Goal: Register for event/course

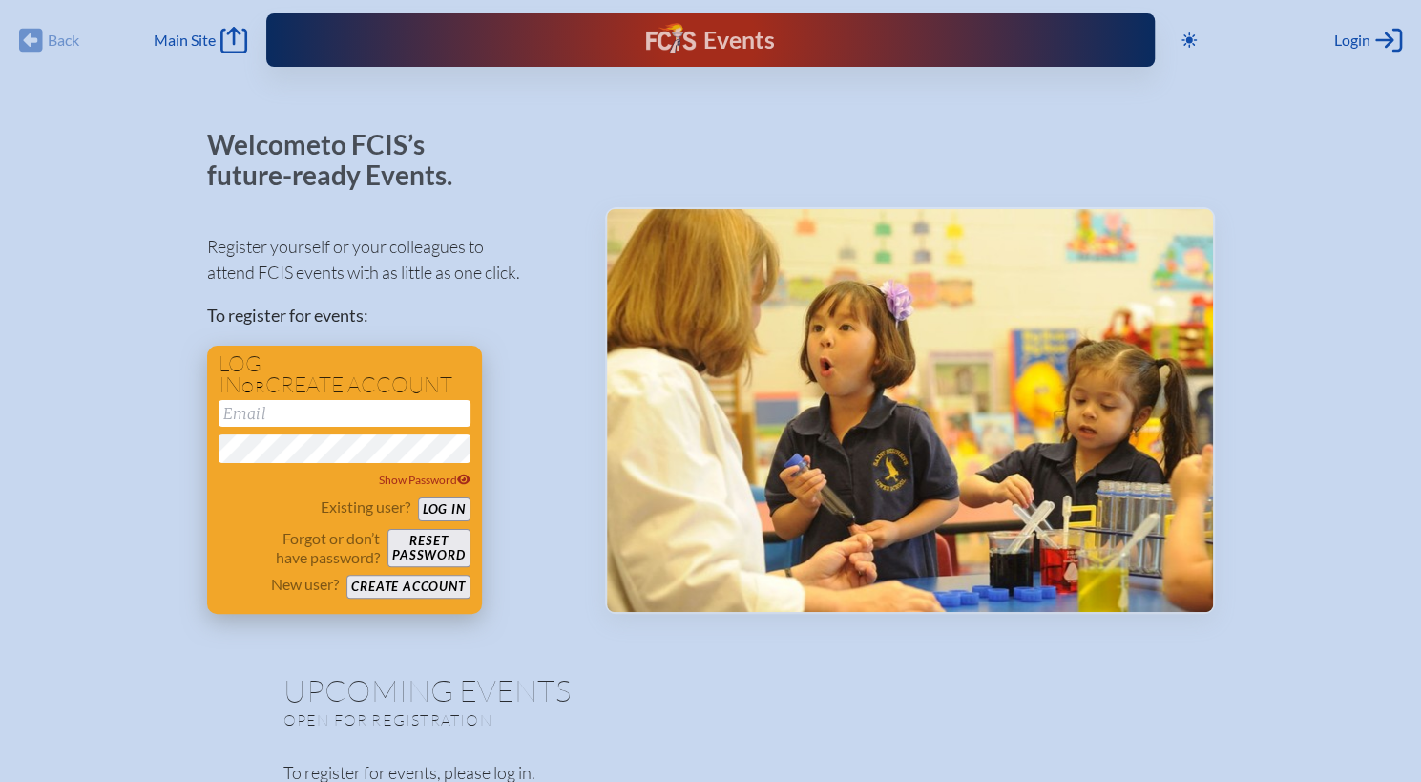
click at [245, 411] on input "email" at bounding box center [345, 413] width 252 height 27
type input "[PERSON_NAME][EMAIL_ADDRESS][DOMAIN_NAME]"
click at [418, 497] on button "Log in" at bounding box center [444, 509] width 52 height 24
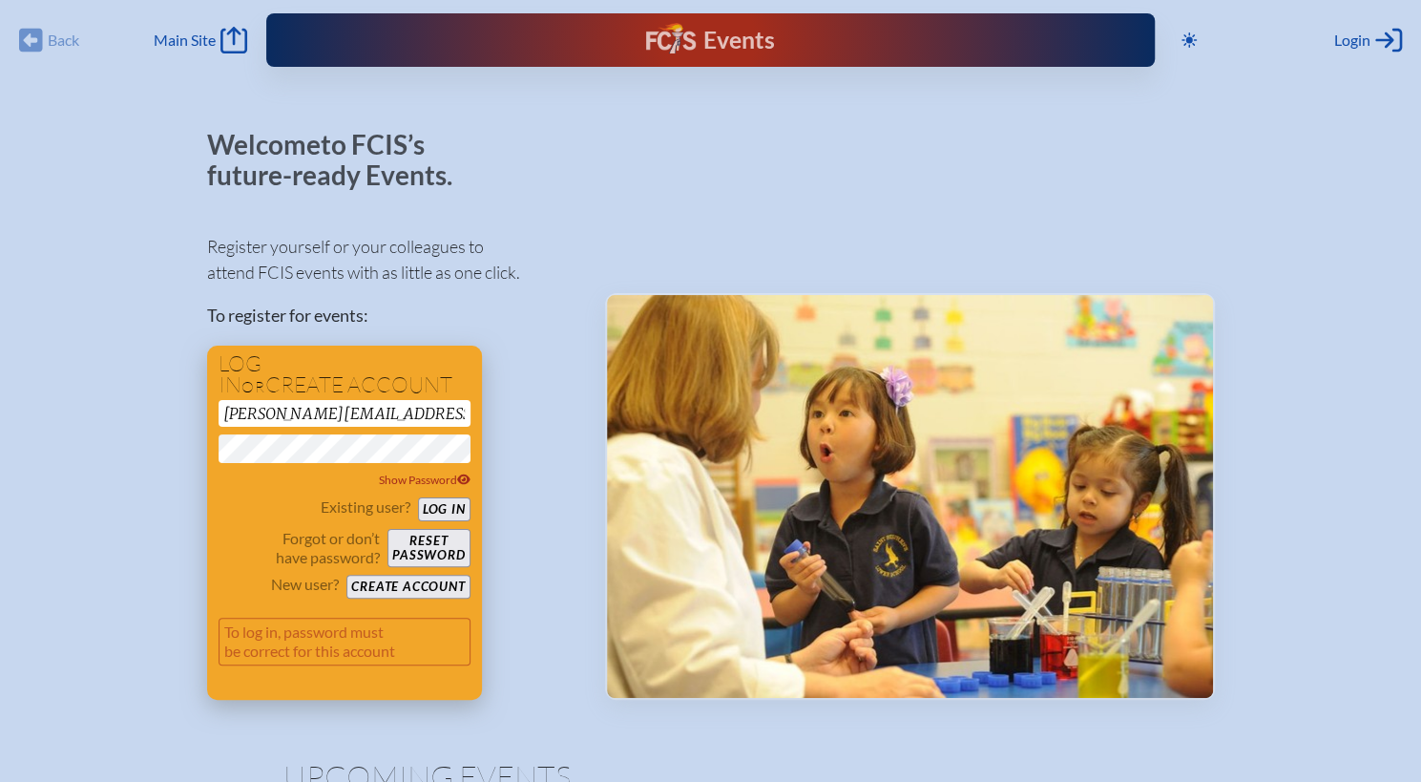
click at [469, 506] on div "Log in or create account lazan@carrollton.org Show Password Existing user? Log …" at bounding box center [344, 522] width 275 height 354
click at [441, 512] on button "Log in" at bounding box center [444, 509] width 52 height 24
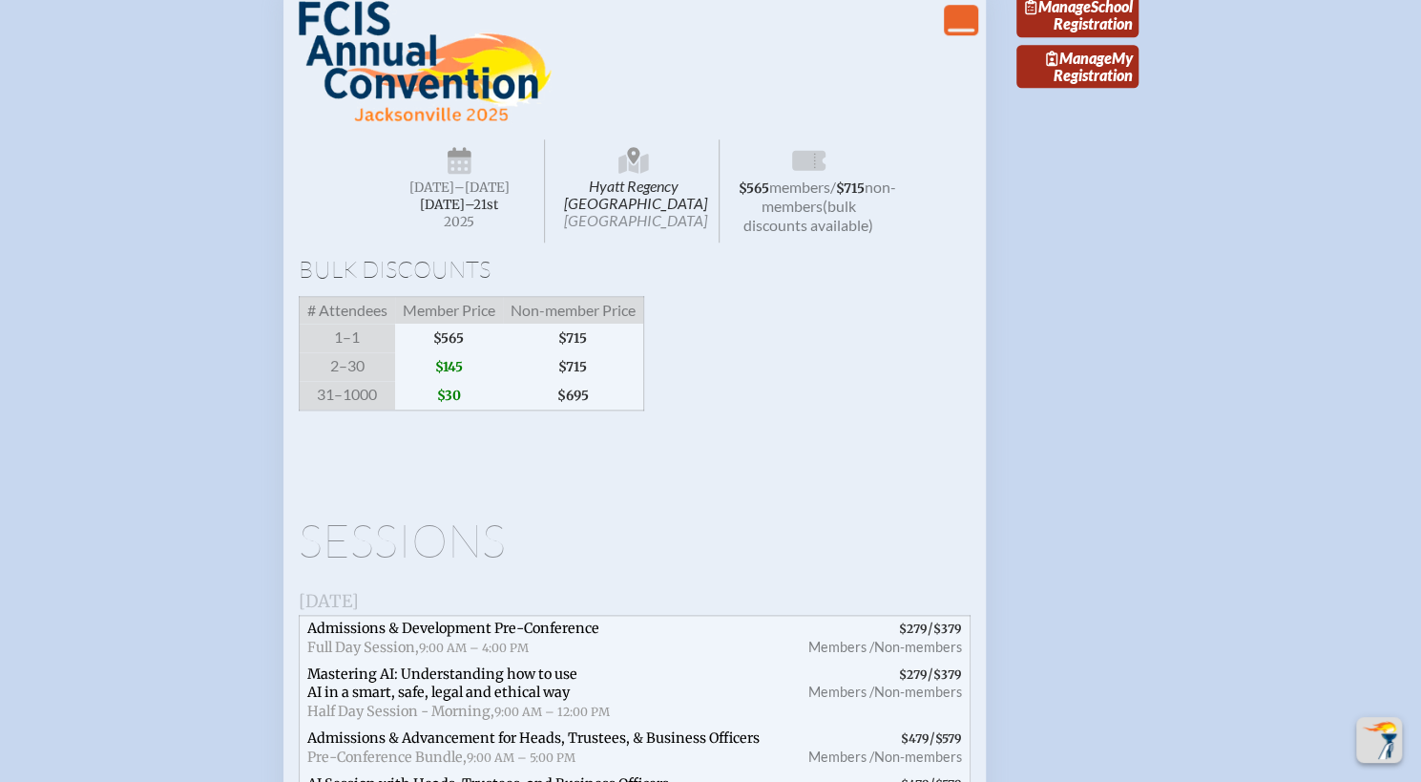
scroll to position [5278, 14]
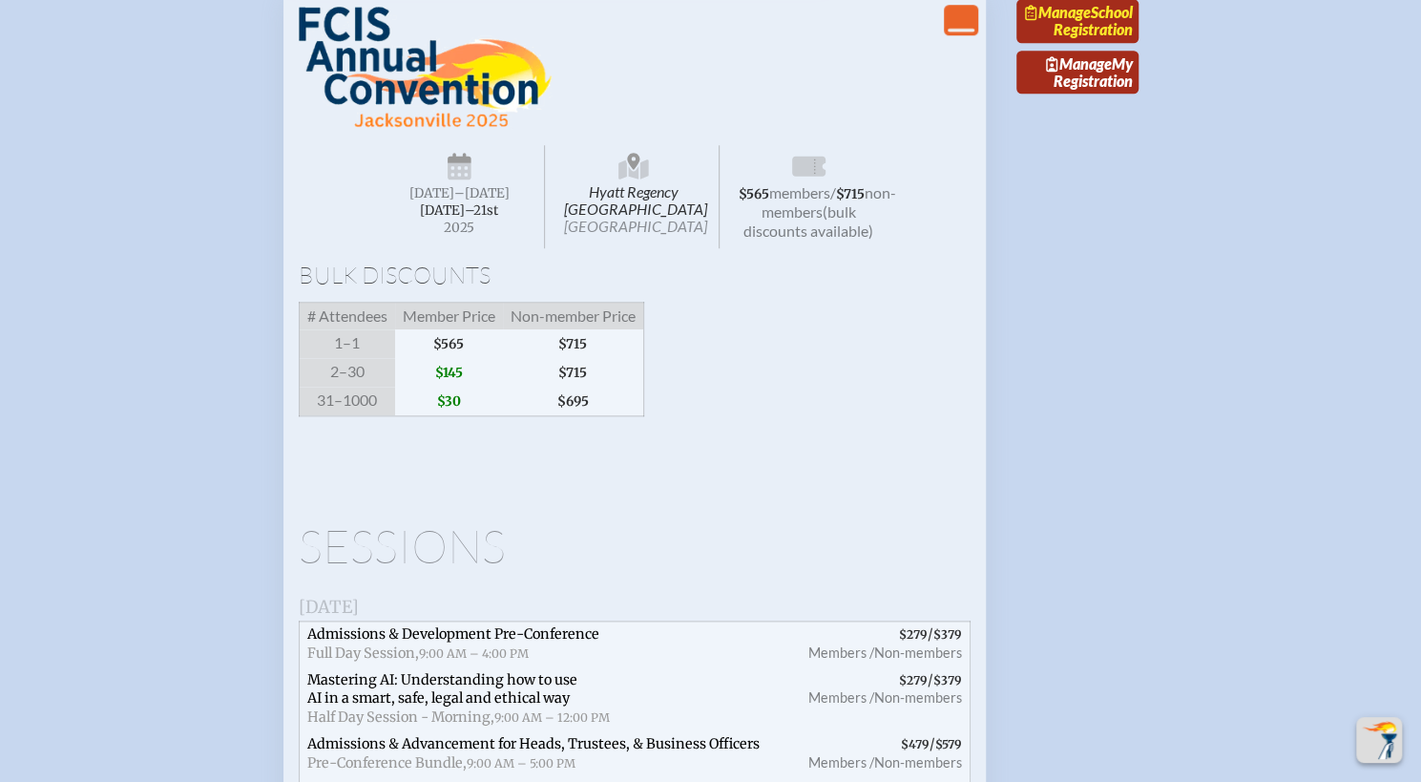
click at [1088, 43] on link "Manage School Registration" at bounding box center [1077, 21] width 122 height 44
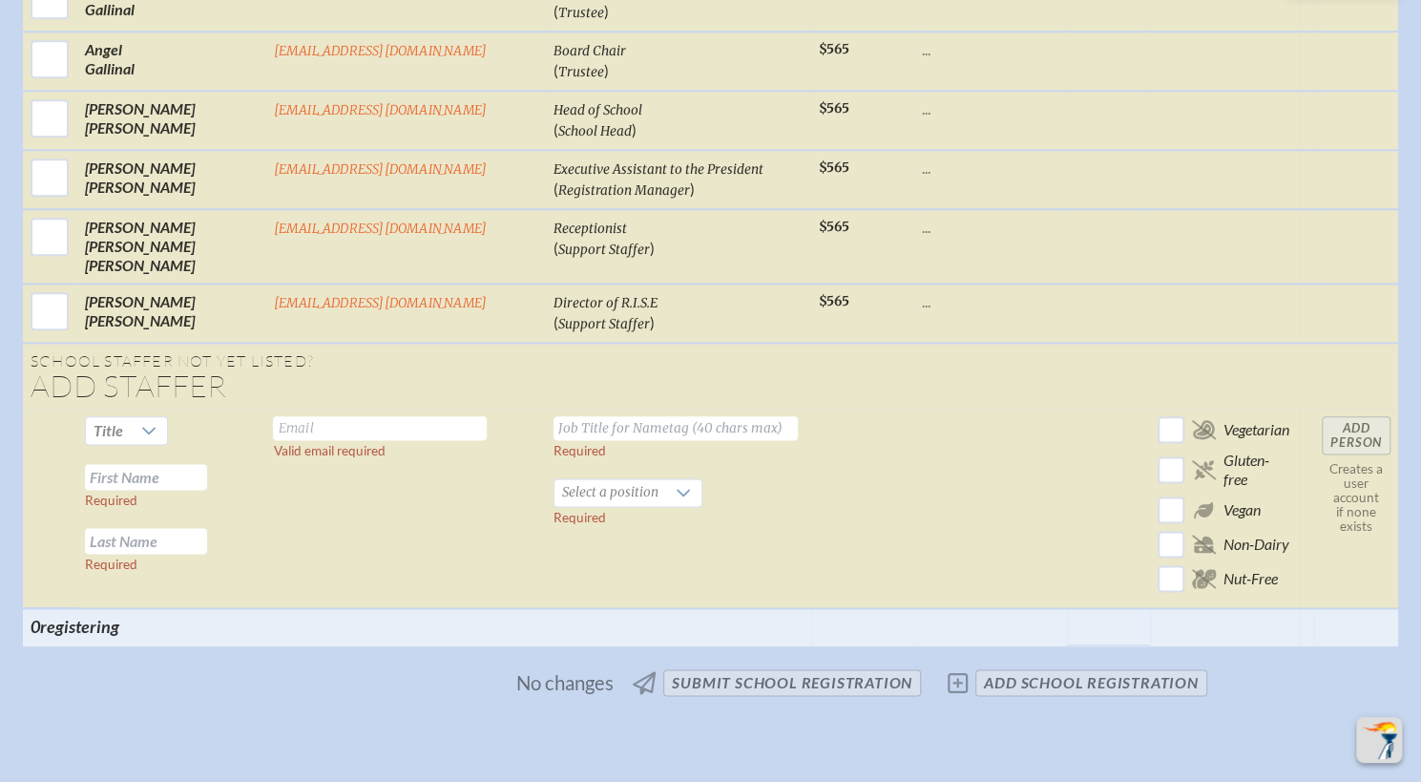
scroll to position [1160, 0]
click at [326, 415] on input "text" at bounding box center [380, 427] width 214 height 24
type input "[EMAIL_ADDRESS][DOMAIN_NAME]"
type input "US Science"
click at [217, 407] on td "Title Required Required" at bounding box center [171, 506] width 188 height 199
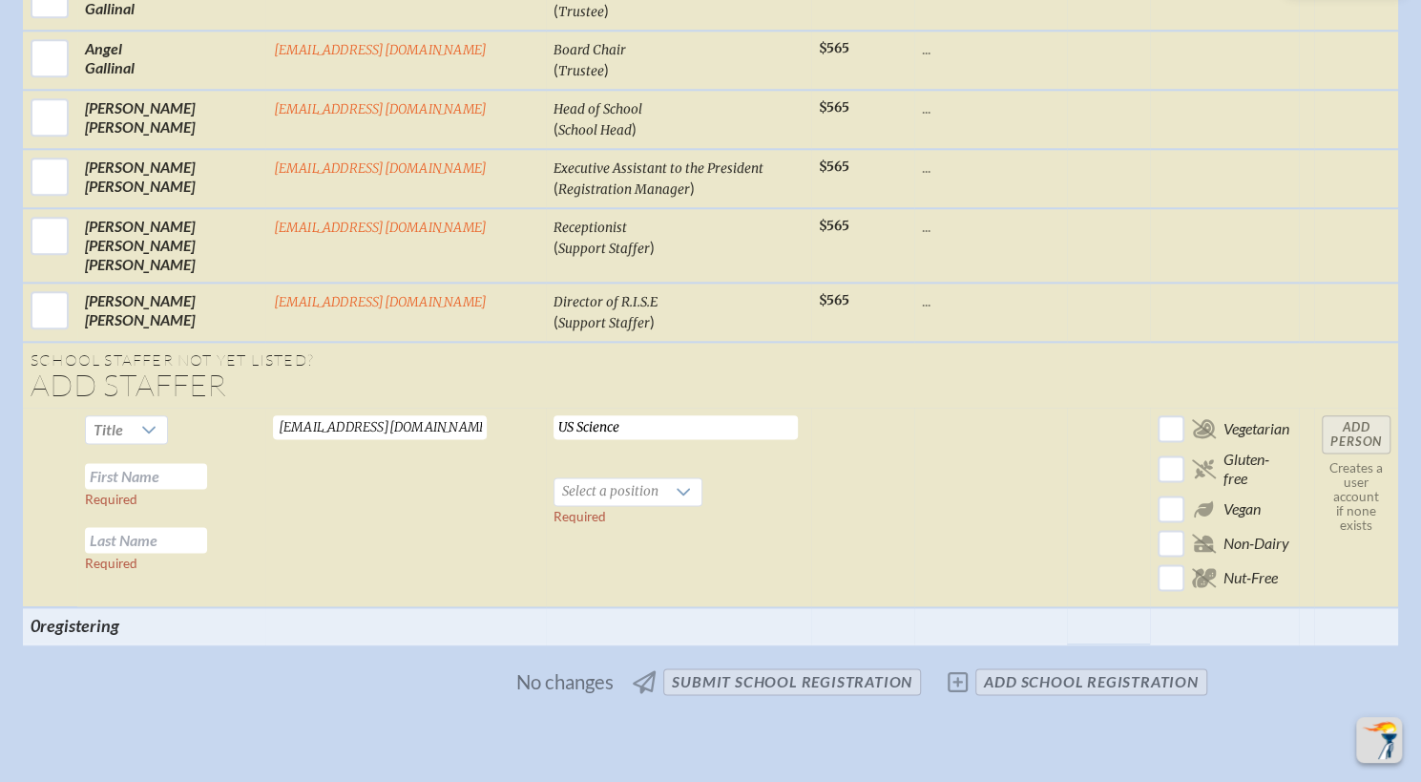
click at [207, 463] on input "text" at bounding box center [146, 476] width 122 height 26
type input "Melinda"
click at [207, 527] on input "text" at bounding box center [146, 540] width 122 height 26
type input "Viscusi"
click at [666, 478] on div at bounding box center [684, 491] width 36 height 27
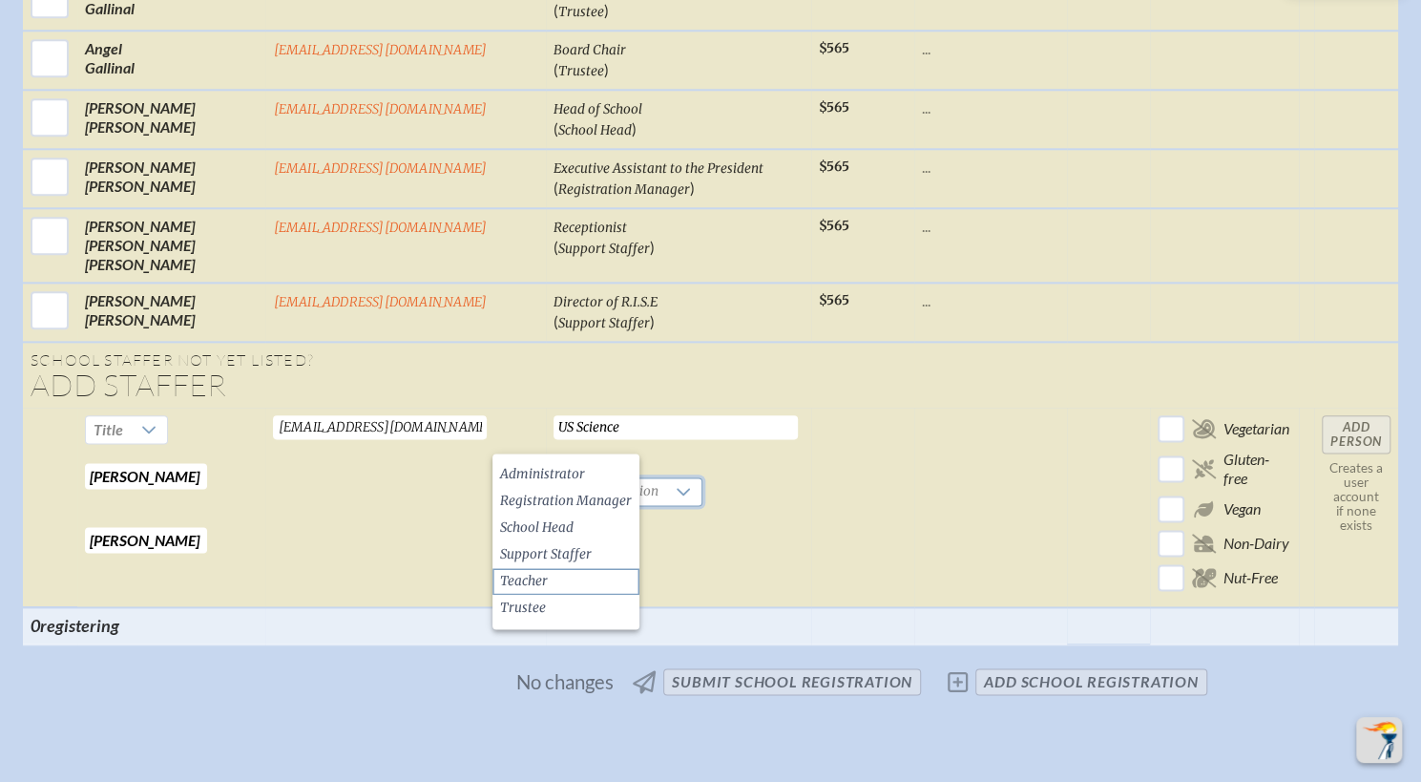
click at [544, 582] on span "Teacher" at bounding box center [524, 581] width 48 height 19
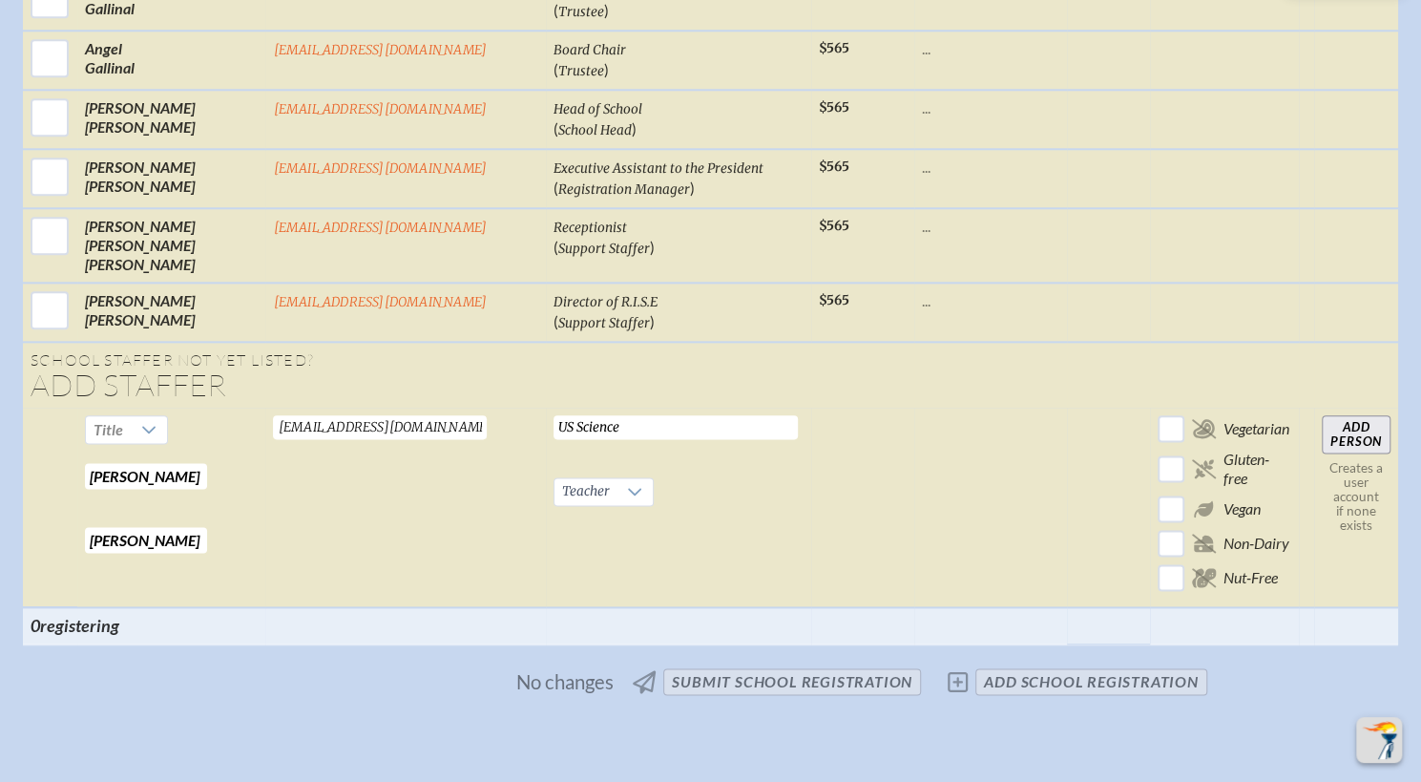
click at [1323, 415] on input "Add Person" at bounding box center [1356, 434] width 69 height 38
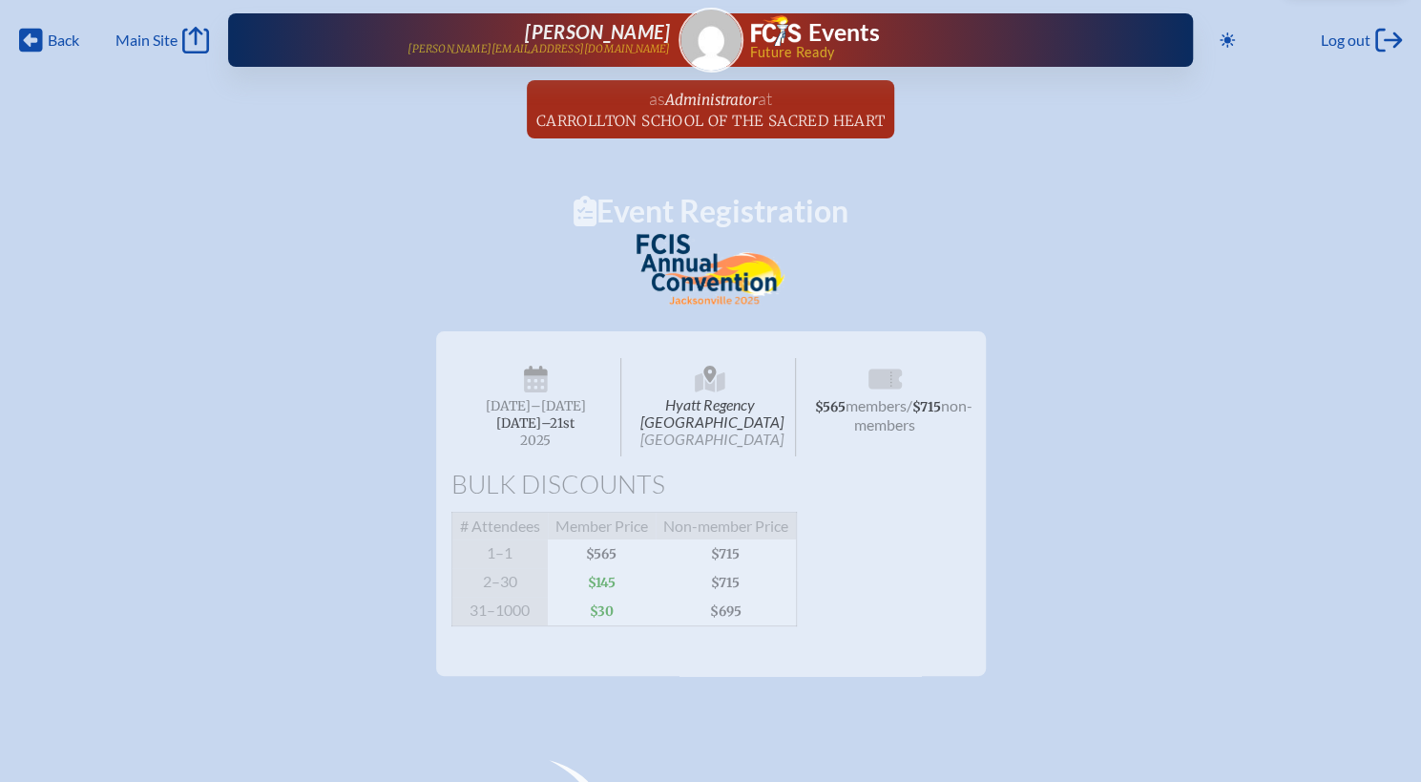
scroll to position [1, 0]
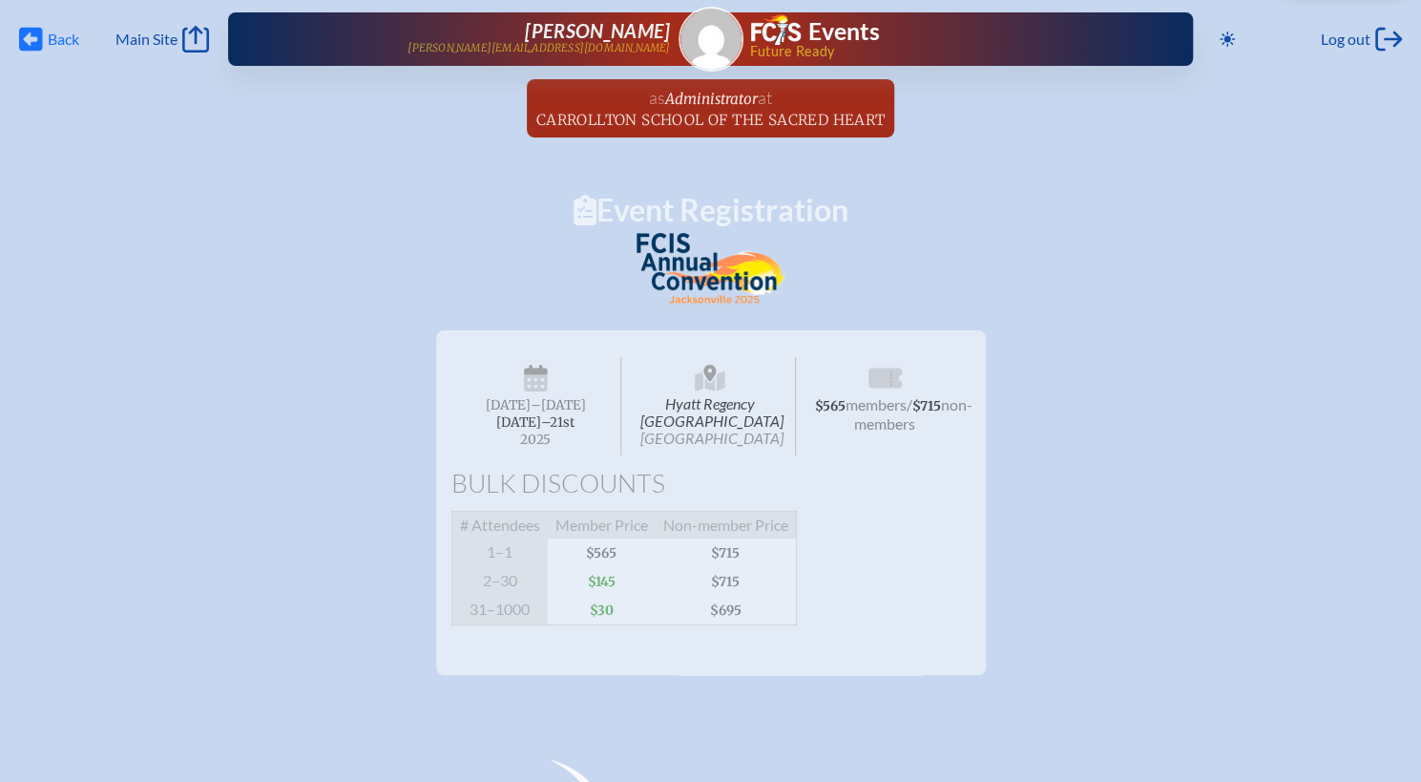
click at [27, 51] on icon "Back" at bounding box center [31, 39] width 24 height 27
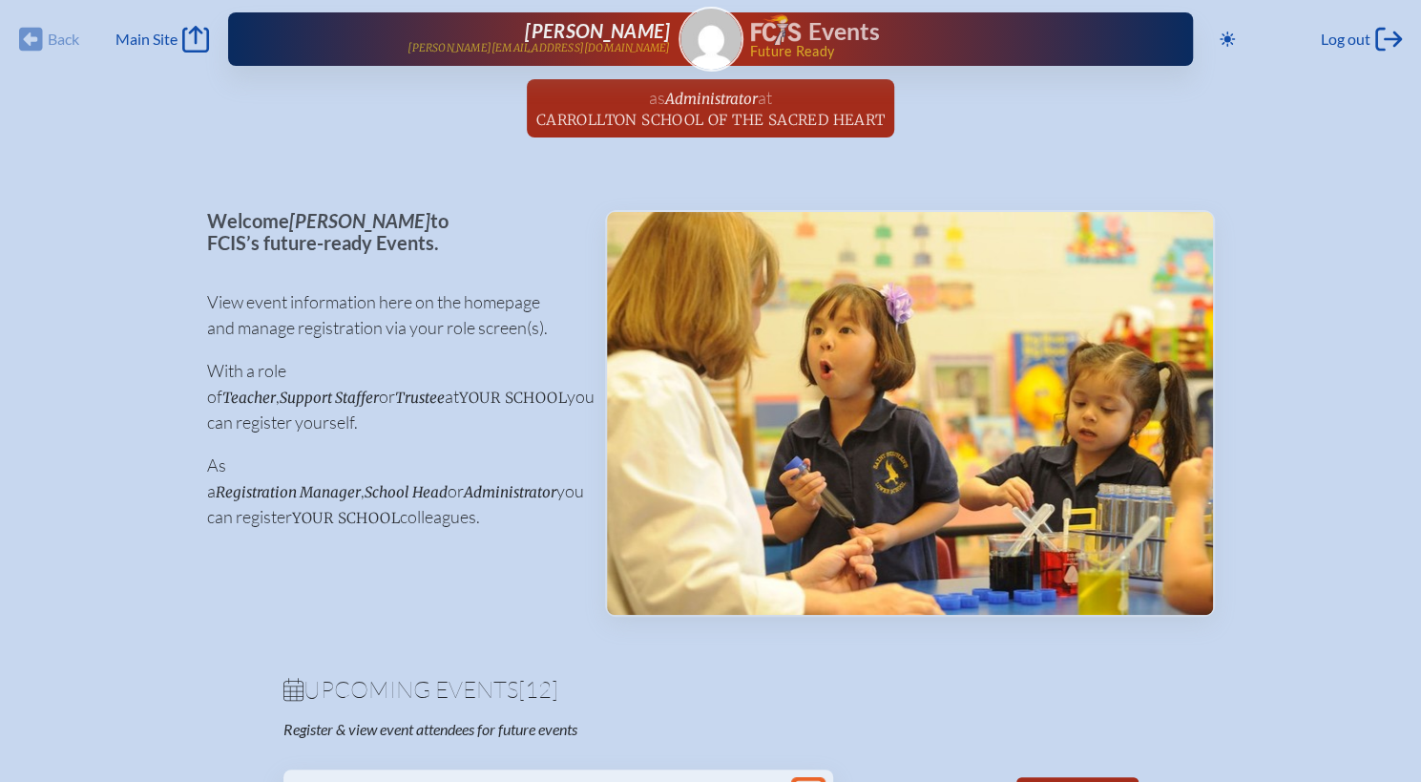
scroll to position [5278, 14]
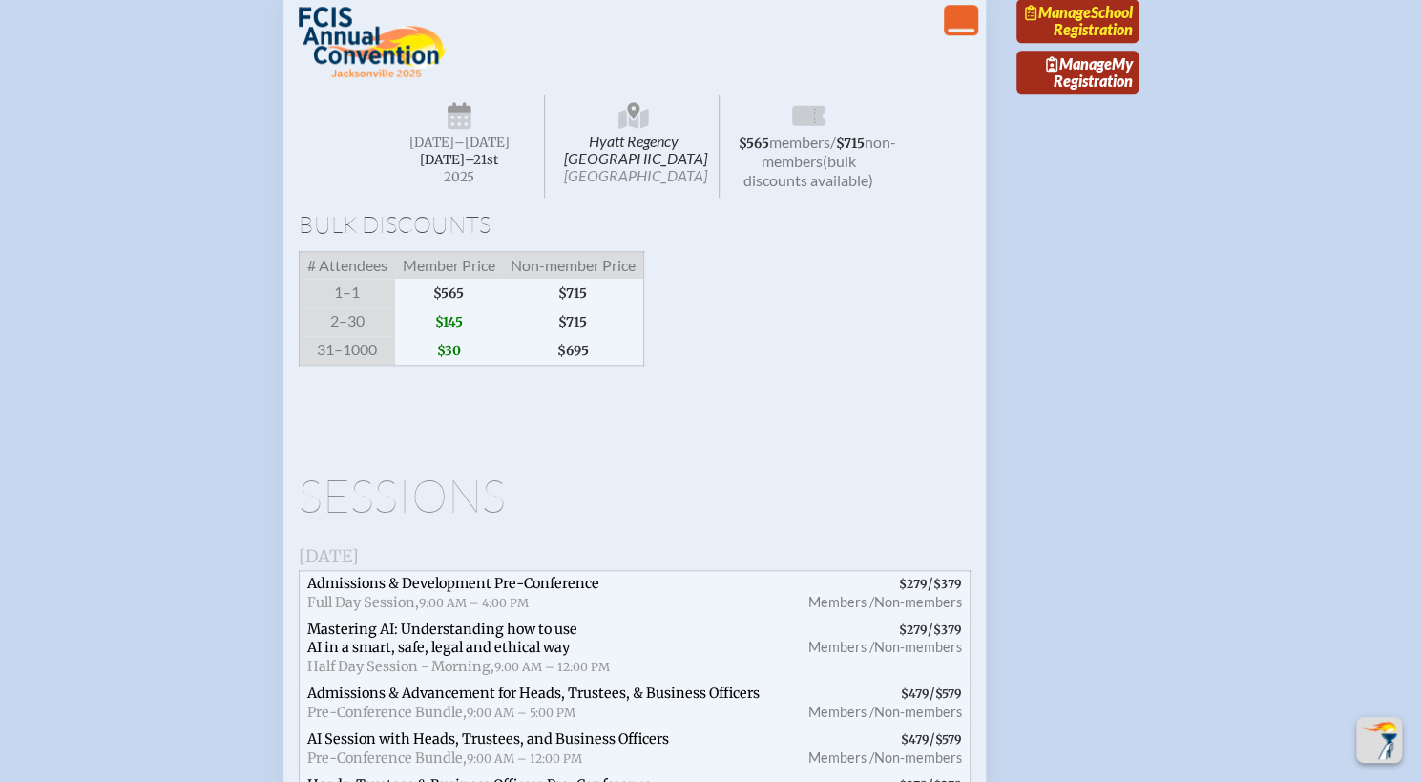
click at [1076, 43] on link "Manage School Registration" at bounding box center [1077, 21] width 122 height 44
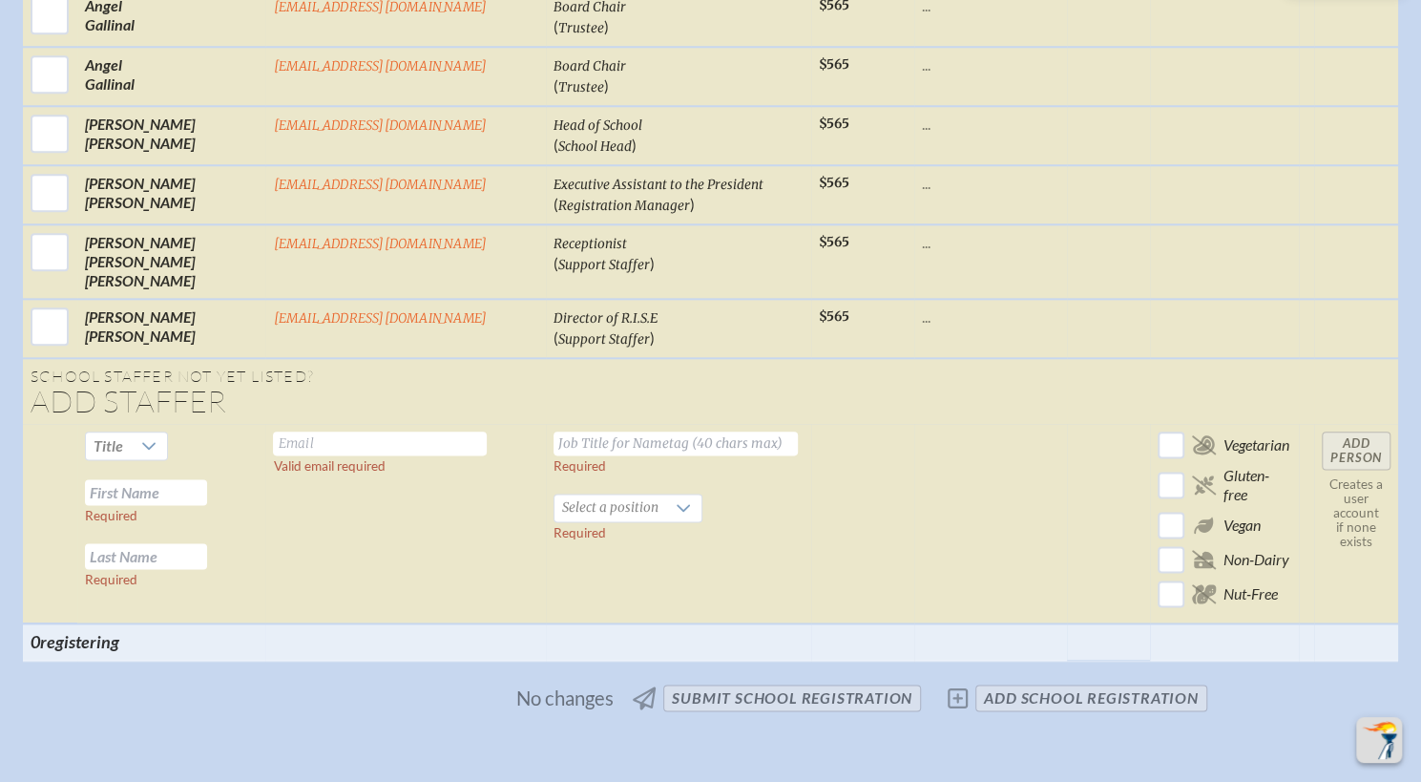
scroll to position [1147, 0]
click at [960, 674] on span "No changes submit School Registration add School Registration" at bounding box center [711, 695] width 1008 height 42
click at [1031, 674] on span "No changes submit School Registration add School Registration" at bounding box center [711, 695] width 1008 height 42
click at [978, 674] on span "No changes submit School Registration add School Registration" at bounding box center [711, 695] width 1008 height 42
click at [964, 674] on span "No changes submit School Registration add School Registration" at bounding box center [711, 695] width 1008 height 42
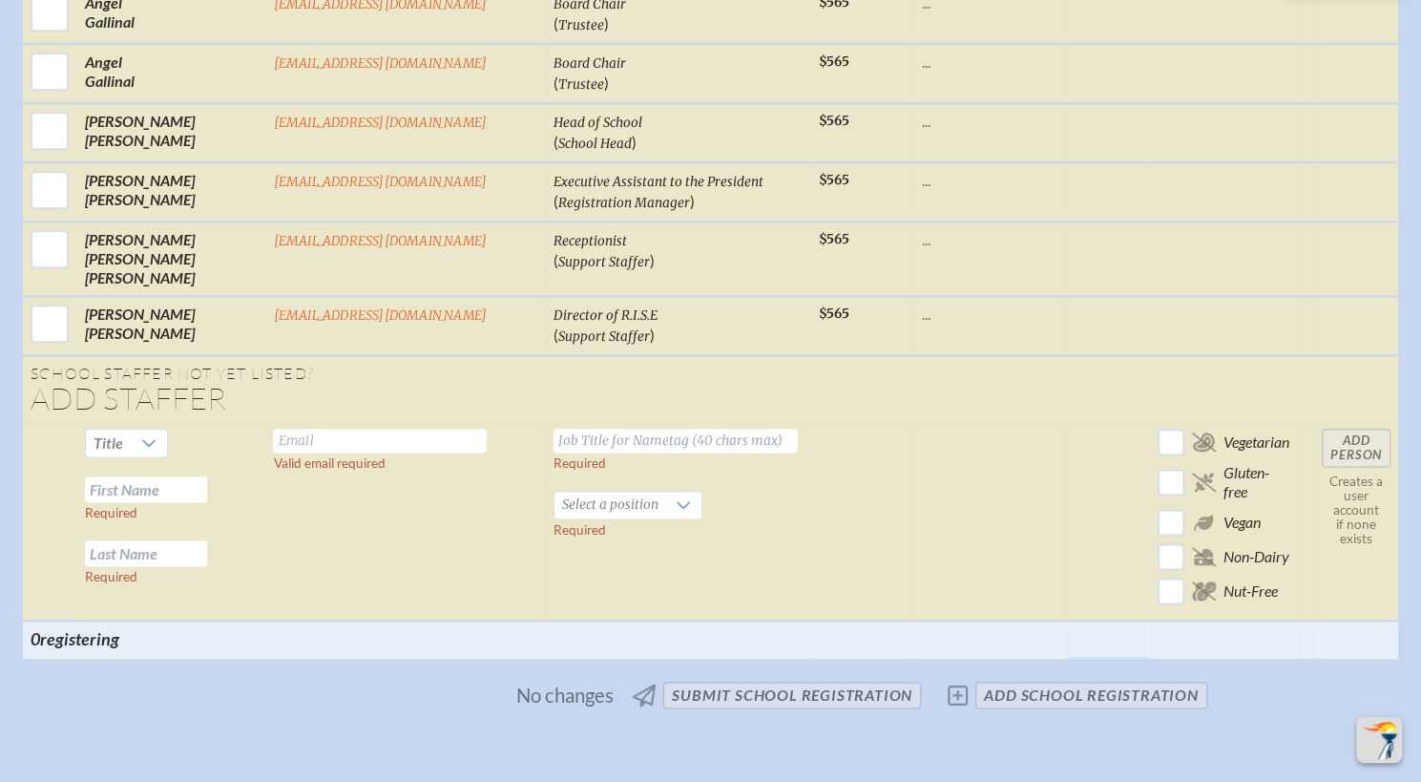
click at [964, 674] on span "No changes submit School Registration add School Registration" at bounding box center [711, 695] width 1008 height 42
click at [897, 363] on table "Select First / Last Name Email Job Title for Nametag / (Positions) Base Memb . …" at bounding box center [710, 212] width 1375 height 889
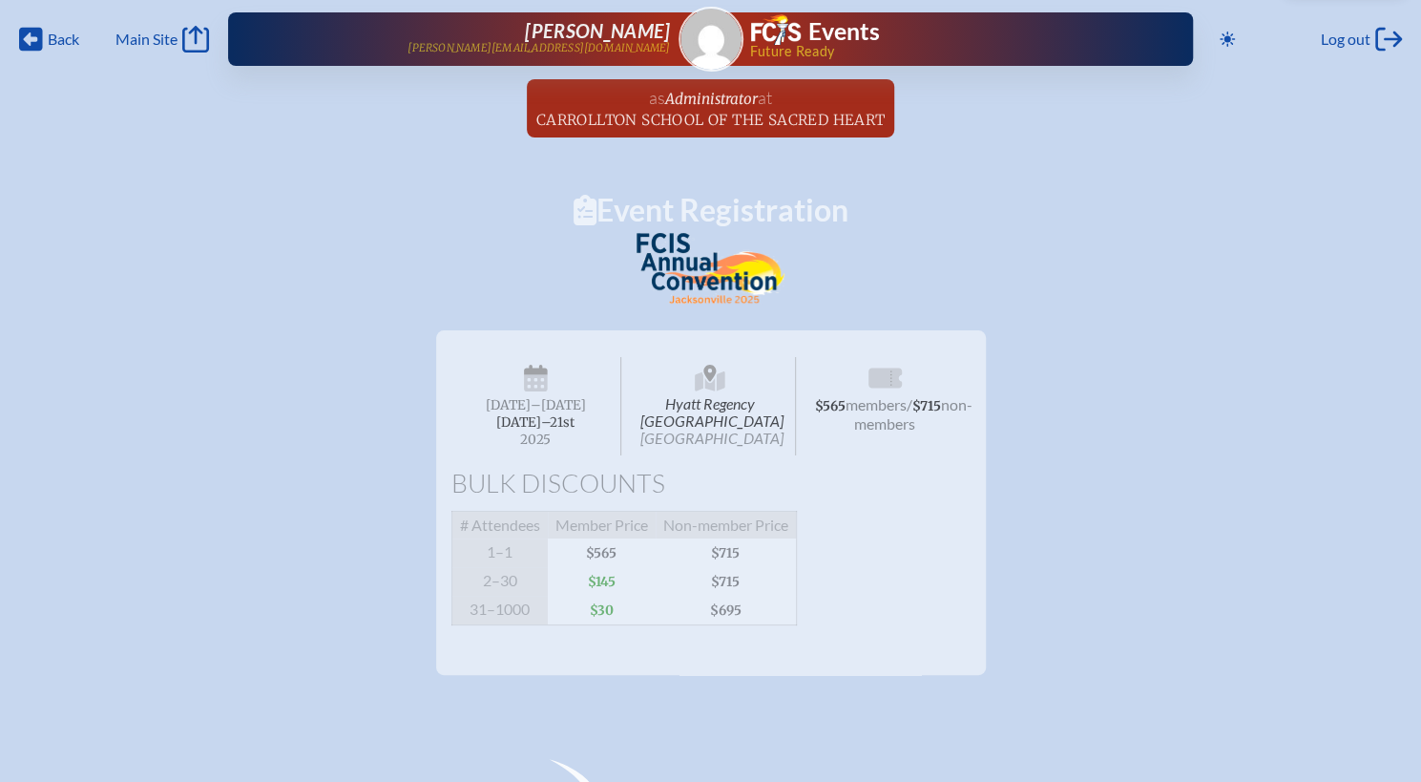
scroll to position [3, 0]
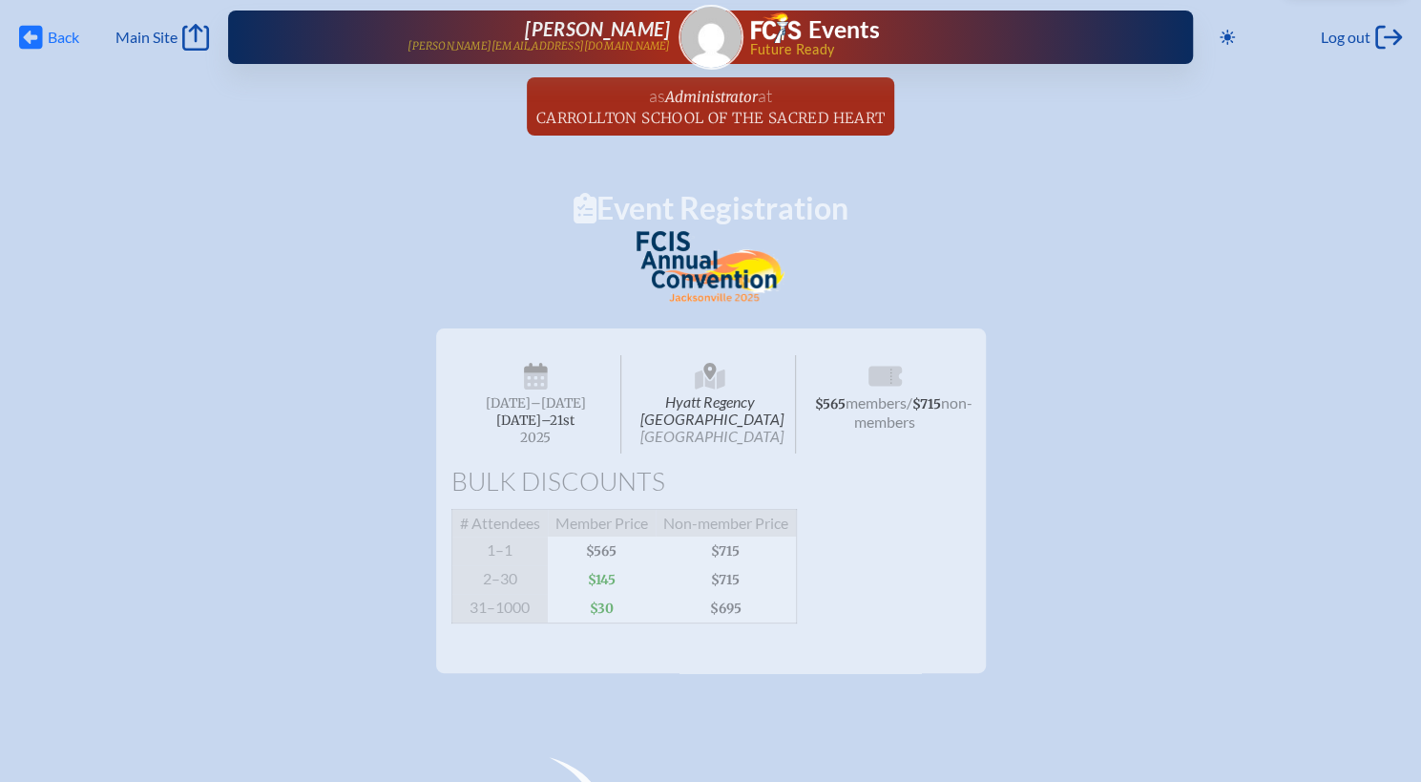
click at [42, 34] on icon at bounding box center [31, 38] width 24 height 24
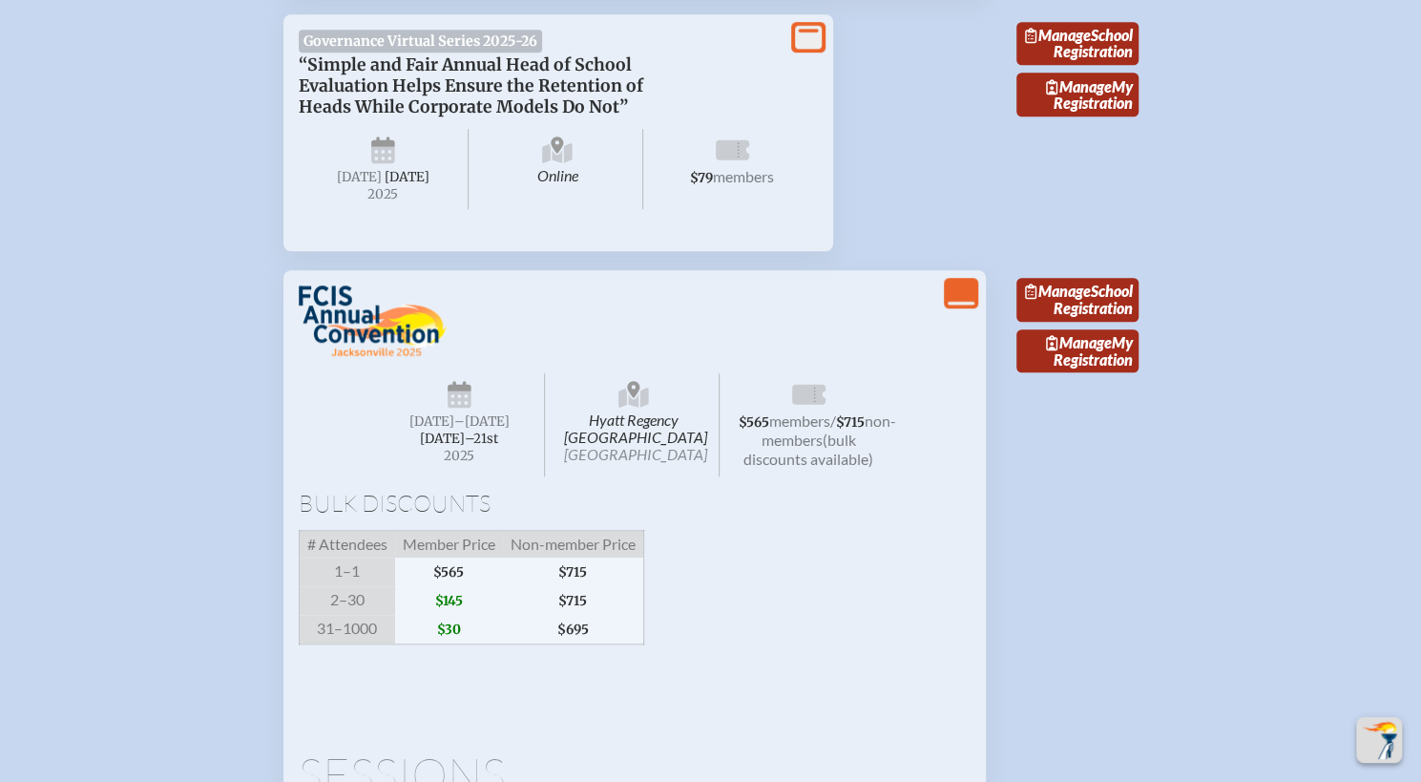
scroll to position [5000, 14]
click at [1069, 299] on span "Manage" at bounding box center [1058, 290] width 66 height 18
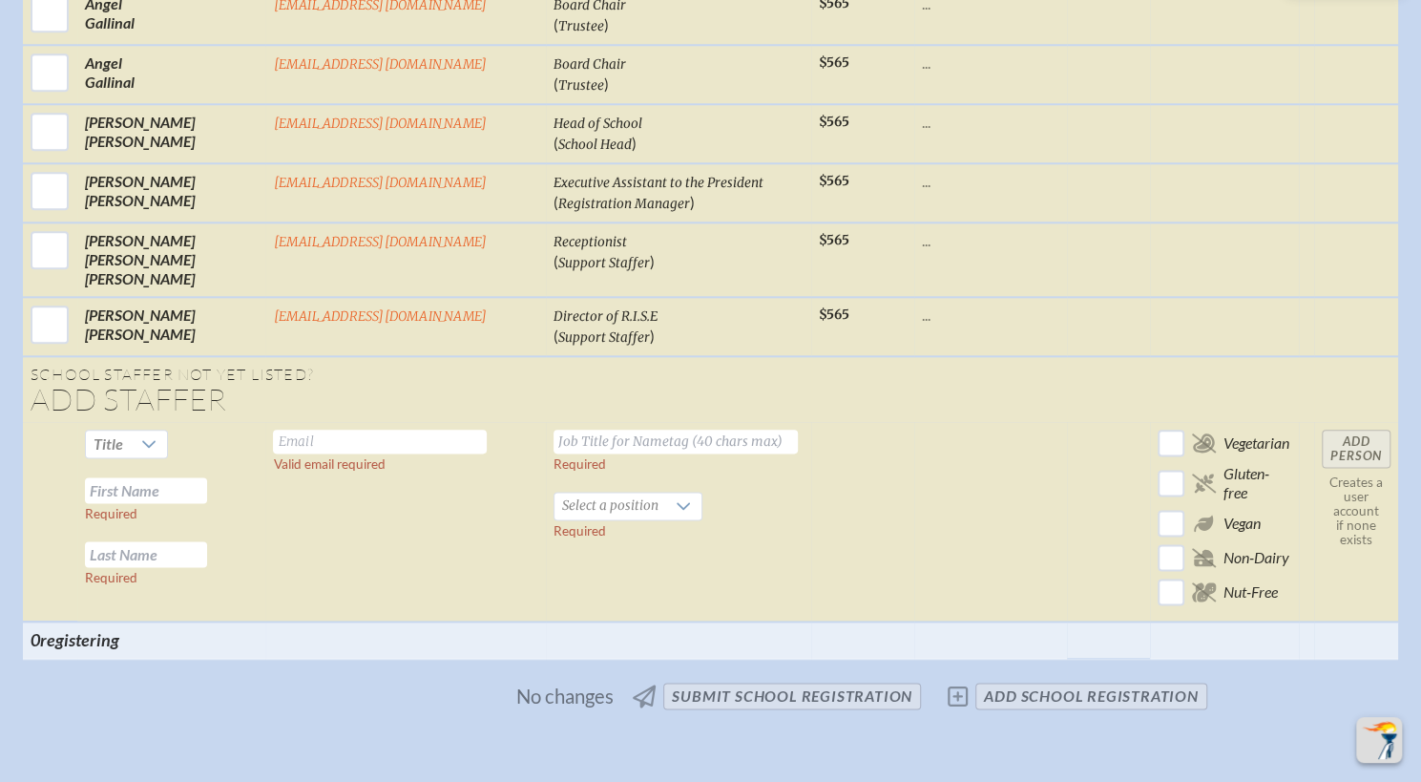
scroll to position [1147, 0]
click at [959, 674] on span "No changes submit School Registration add School Registration" at bounding box center [711, 695] width 1008 height 42
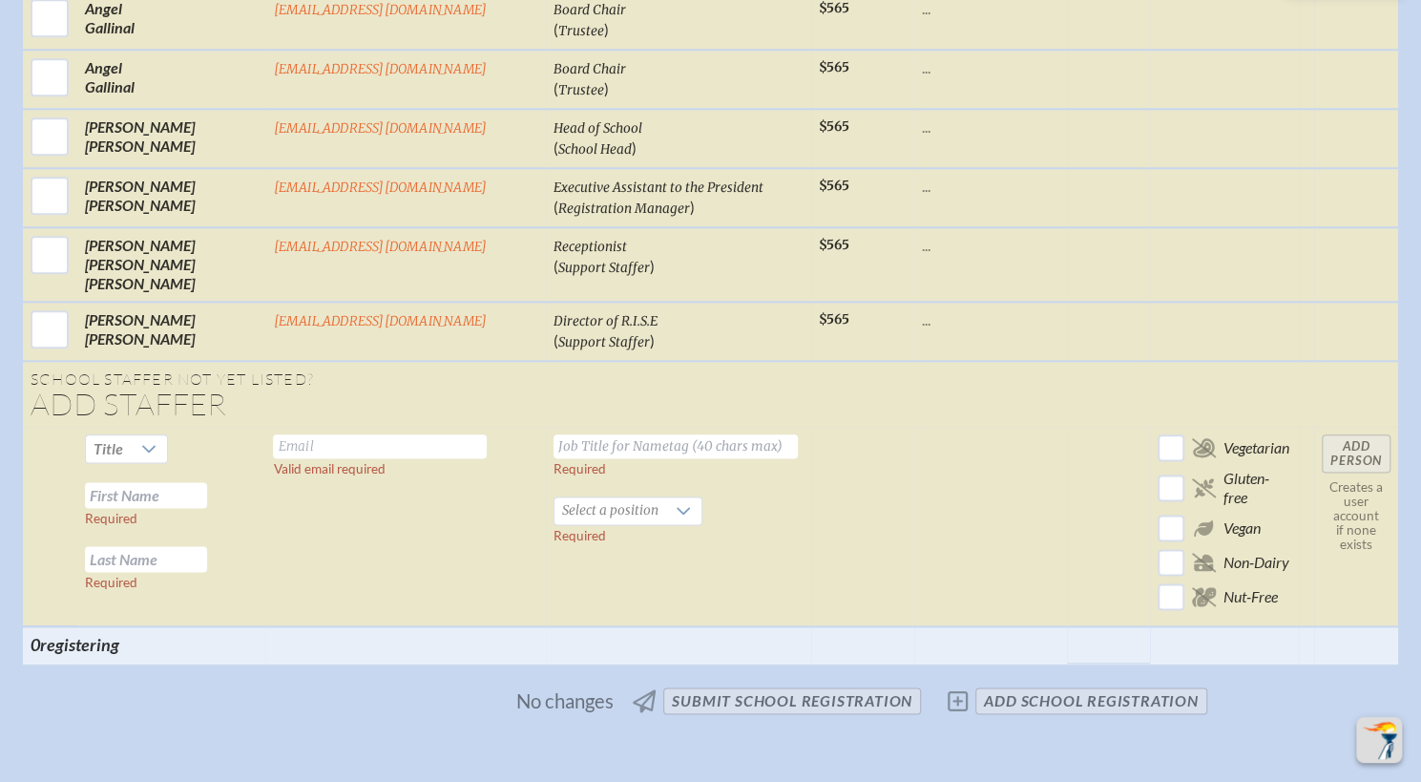
click at [311, 434] on input "text" at bounding box center [380, 446] width 214 height 24
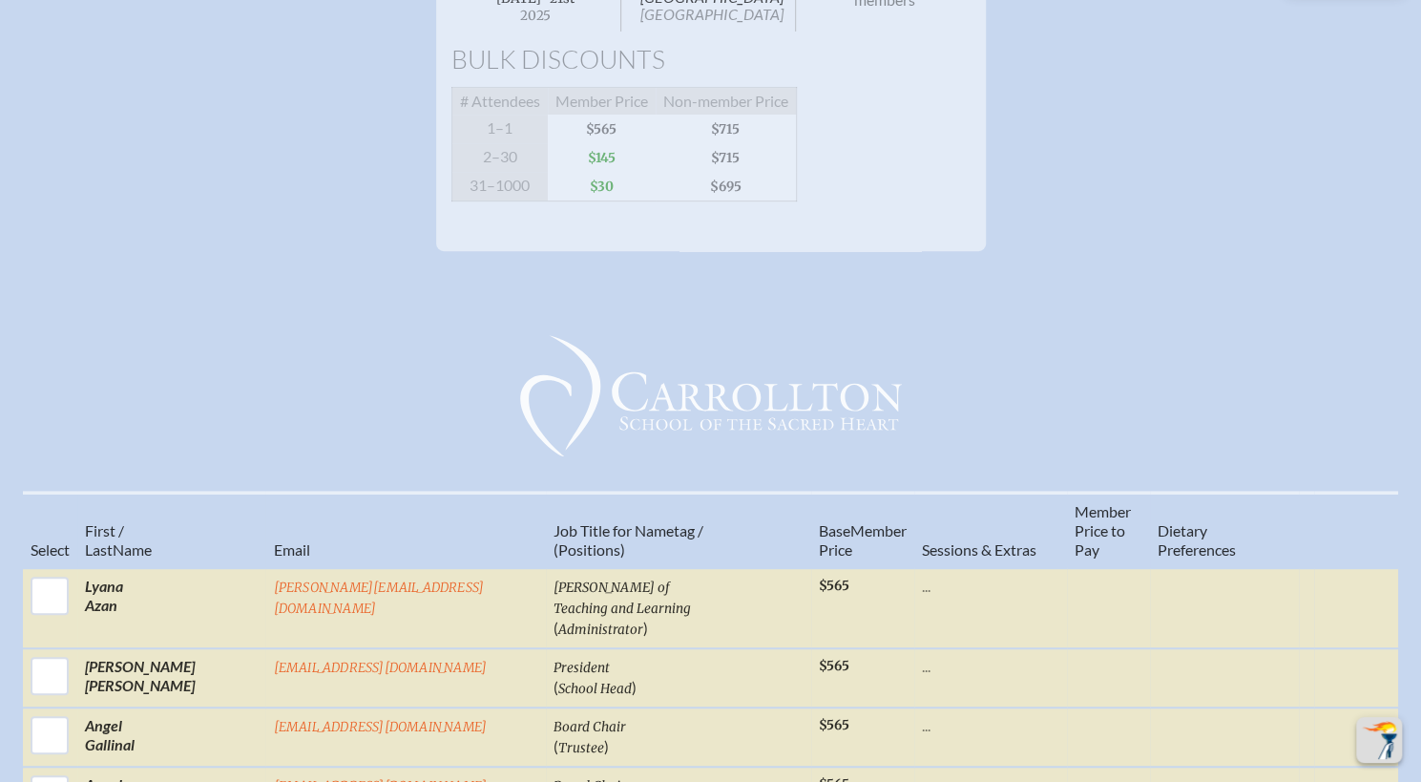
scroll to position [0, 13]
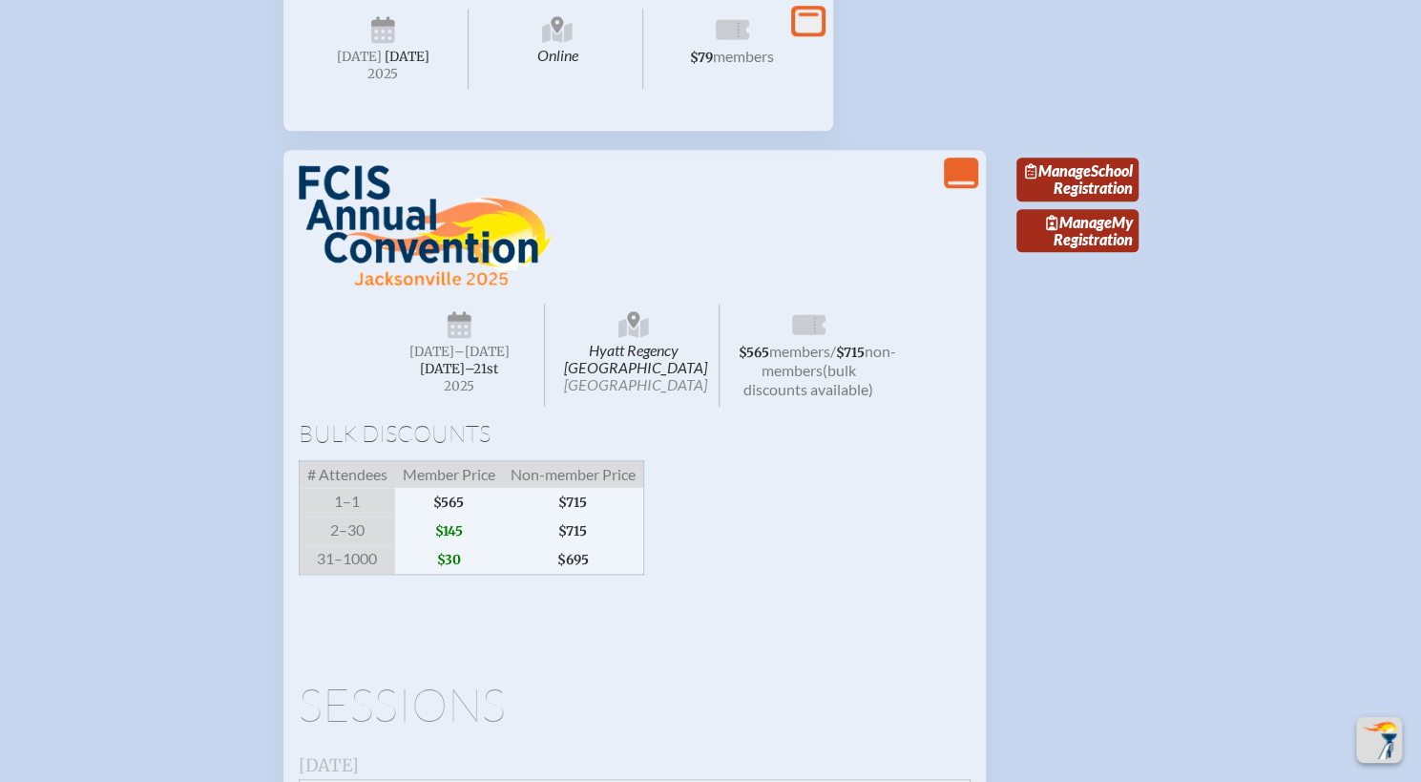
scroll to position [5136, 0]
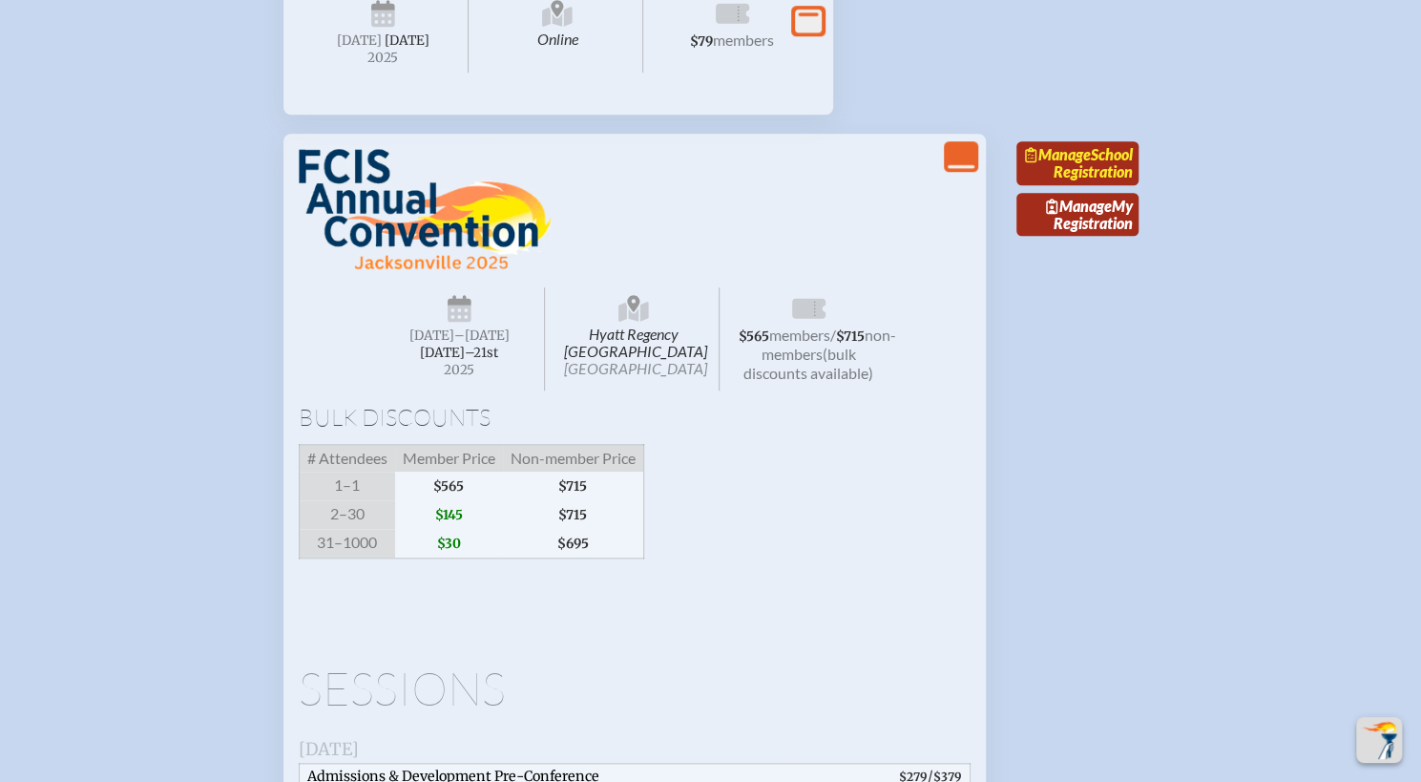
click at [1090, 185] on link "Manage School Registration" at bounding box center [1077, 163] width 122 height 44
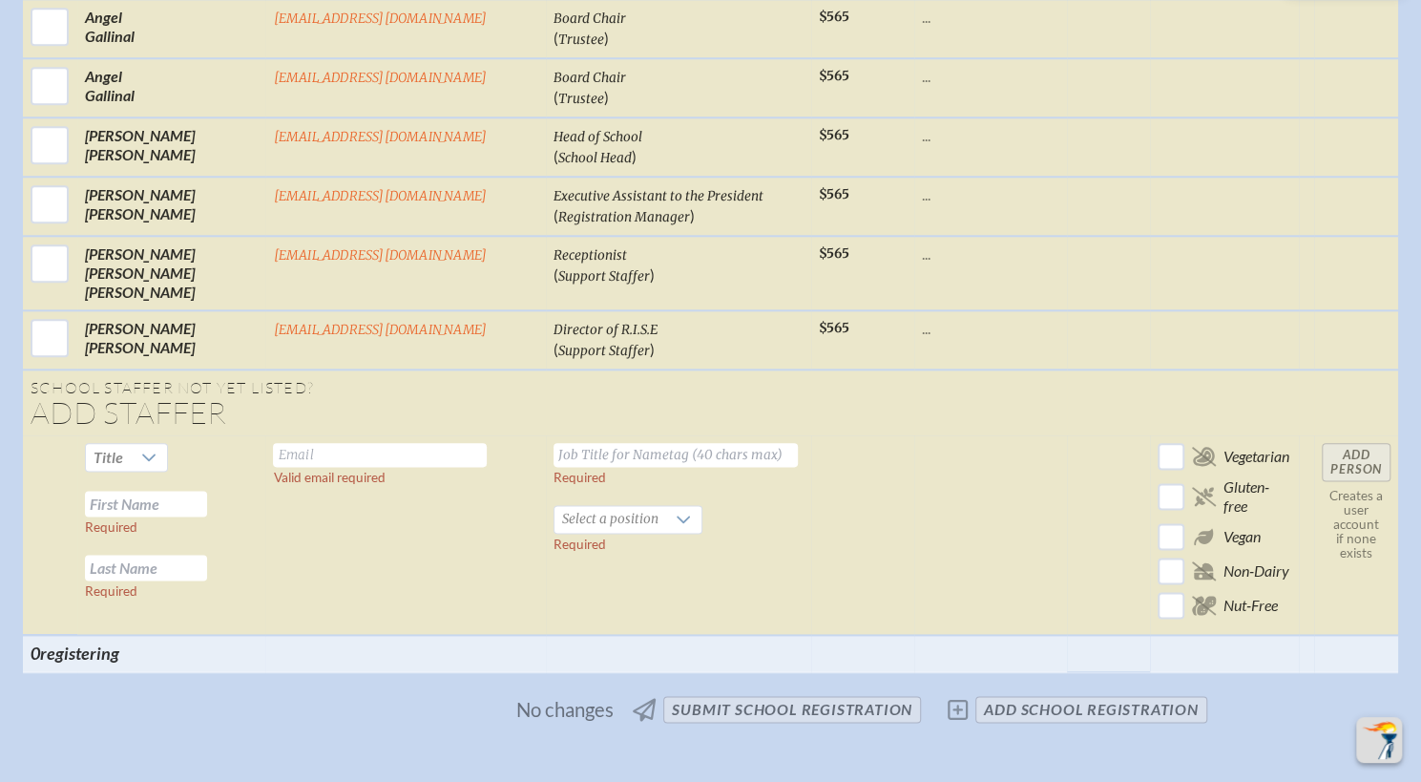
scroll to position [1134, 0]
click at [300, 442] on input "text" at bounding box center [380, 454] width 214 height 24
type input "[EMAIL_ADDRESS][DOMAIN_NAME]"
type input "US Science"
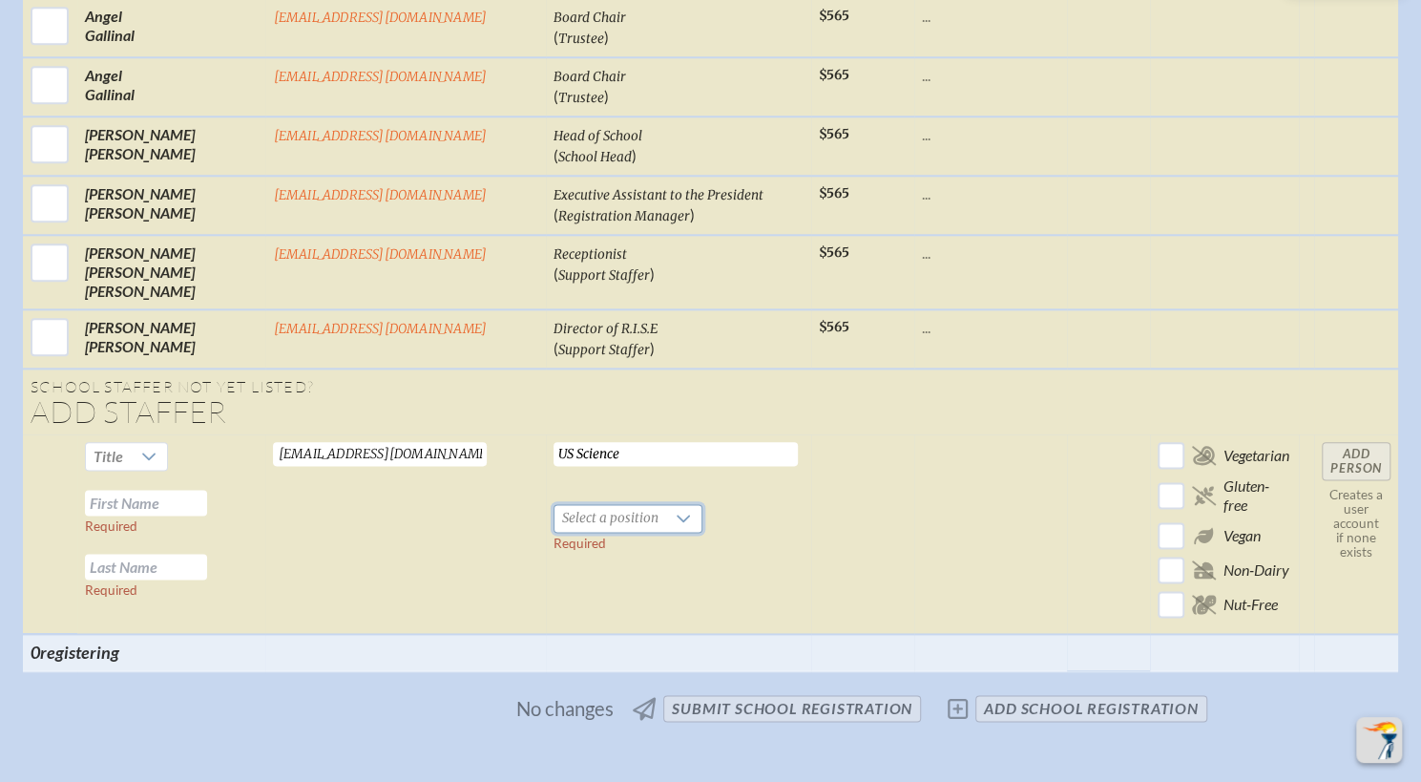
click at [206, 490] on input "text" at bounding box center [146, 503] width 122 height 26
type input "[PERSON_NAME]"
click at [582, 451] on td "US Science Required Select a position Required" at bounding box center [679, 533] width 266 height 199
click at [582, 505] on span "Select a position" at bounding box center [610, 518] width 112 height 27
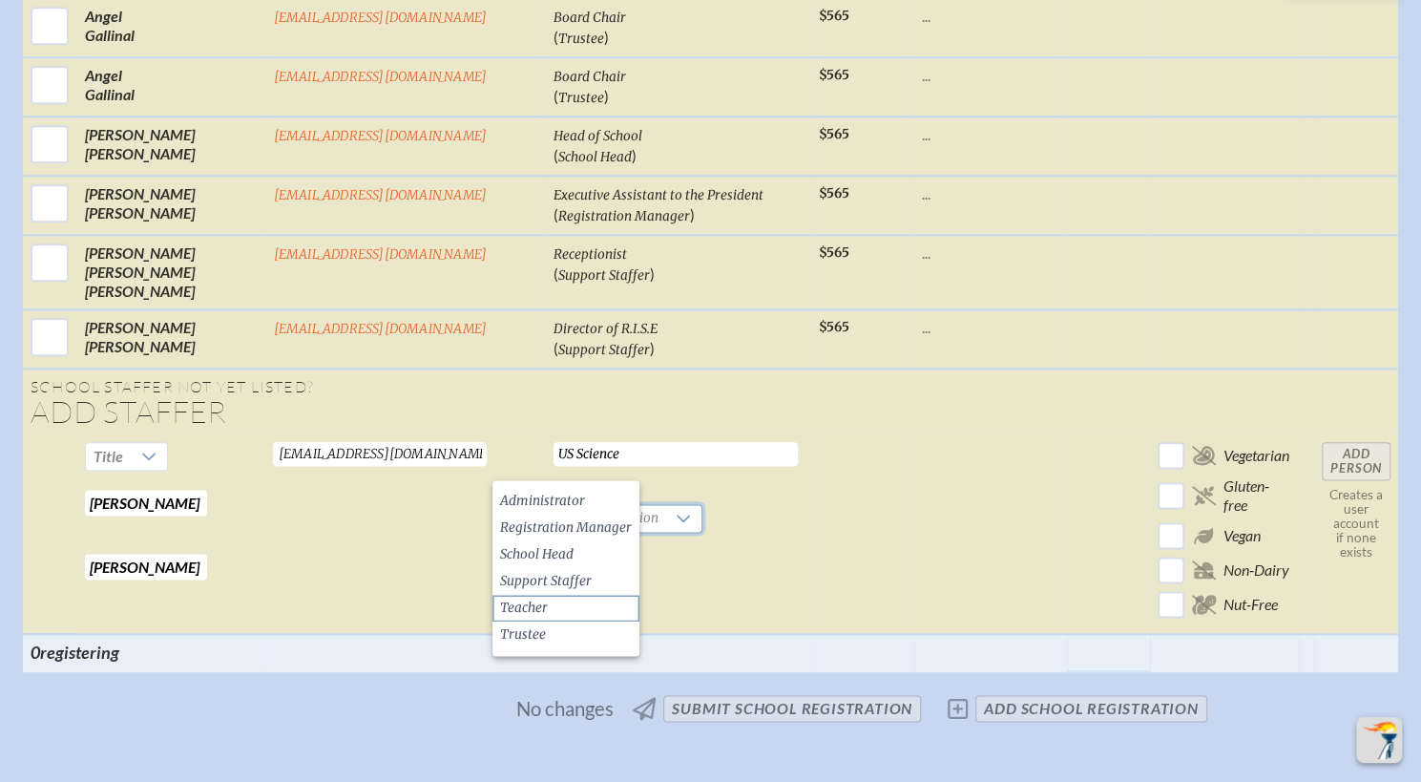
click at [555, 615] on li "Teacher" at bounding box center [565, 607] width 147 height 27
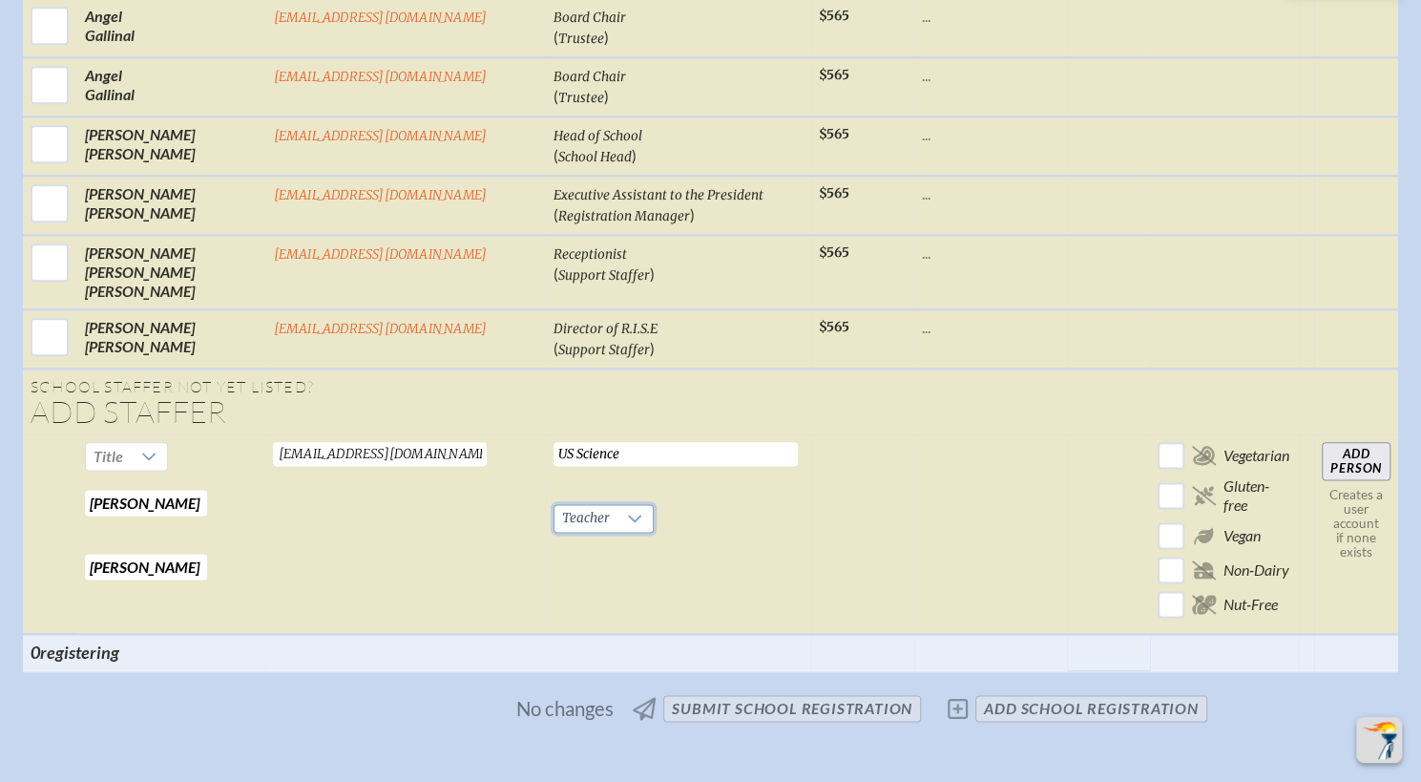
click at [1322, 442] on input "Add Person" at bounding box center [1356, 461] width 69 height 38
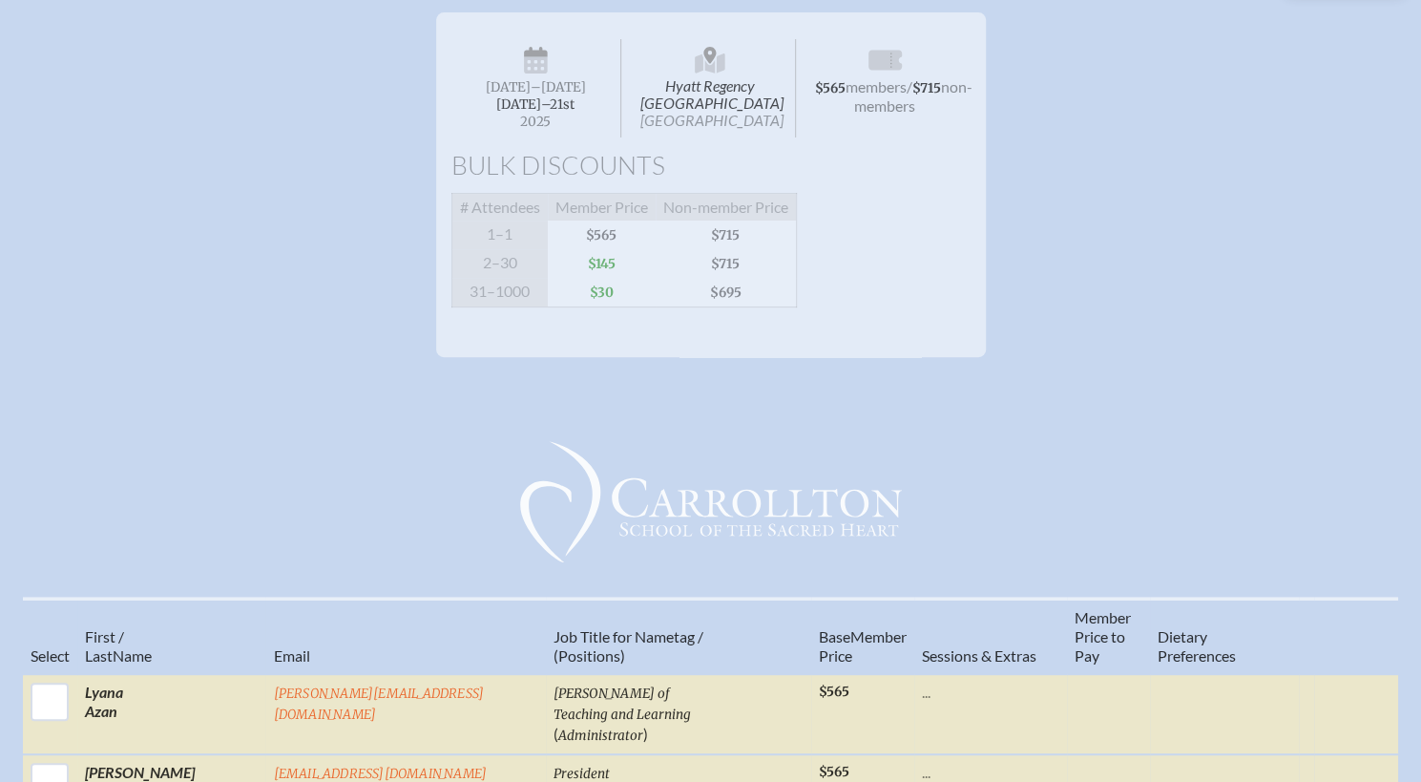
scroll to position [312, 14]
